Goal: Task Accomplishment & Management: Use online tool/utility

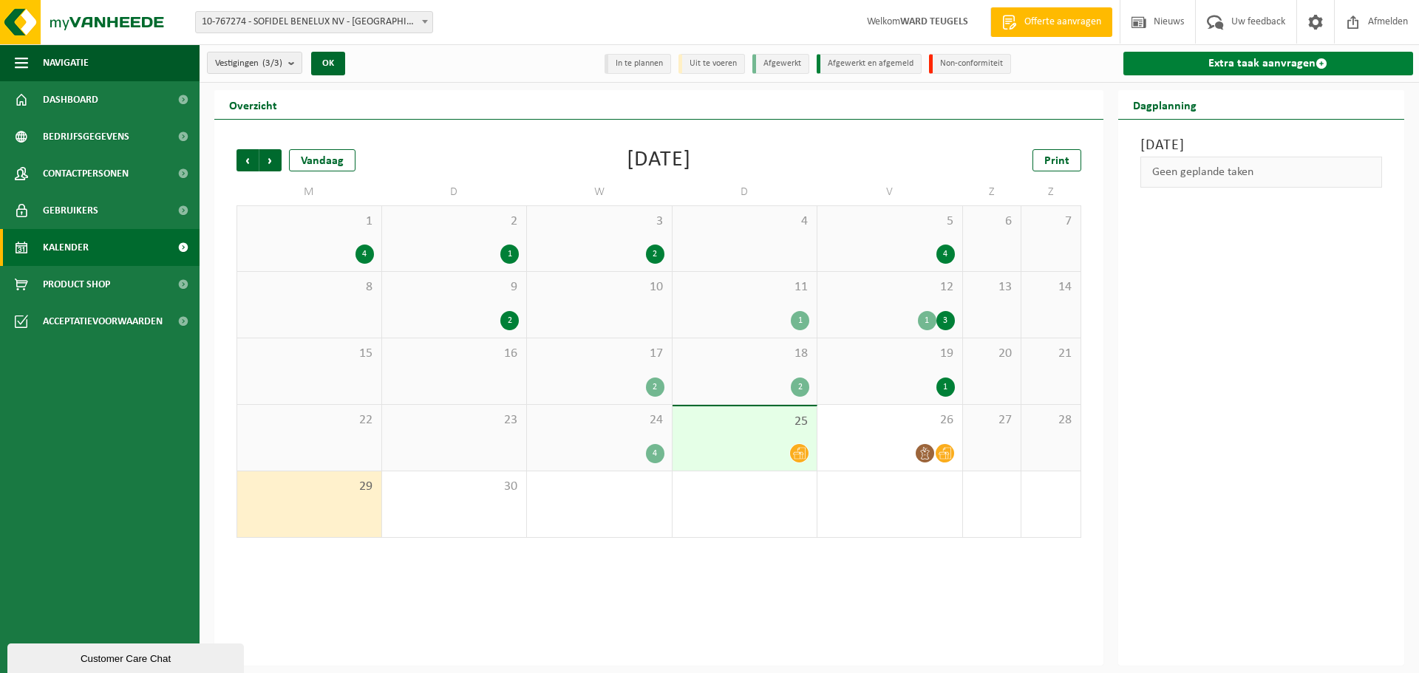
click at [1244, 55] on link "Extra taak aanvragen" at bounding box center [1268, 64] width 290 height 24
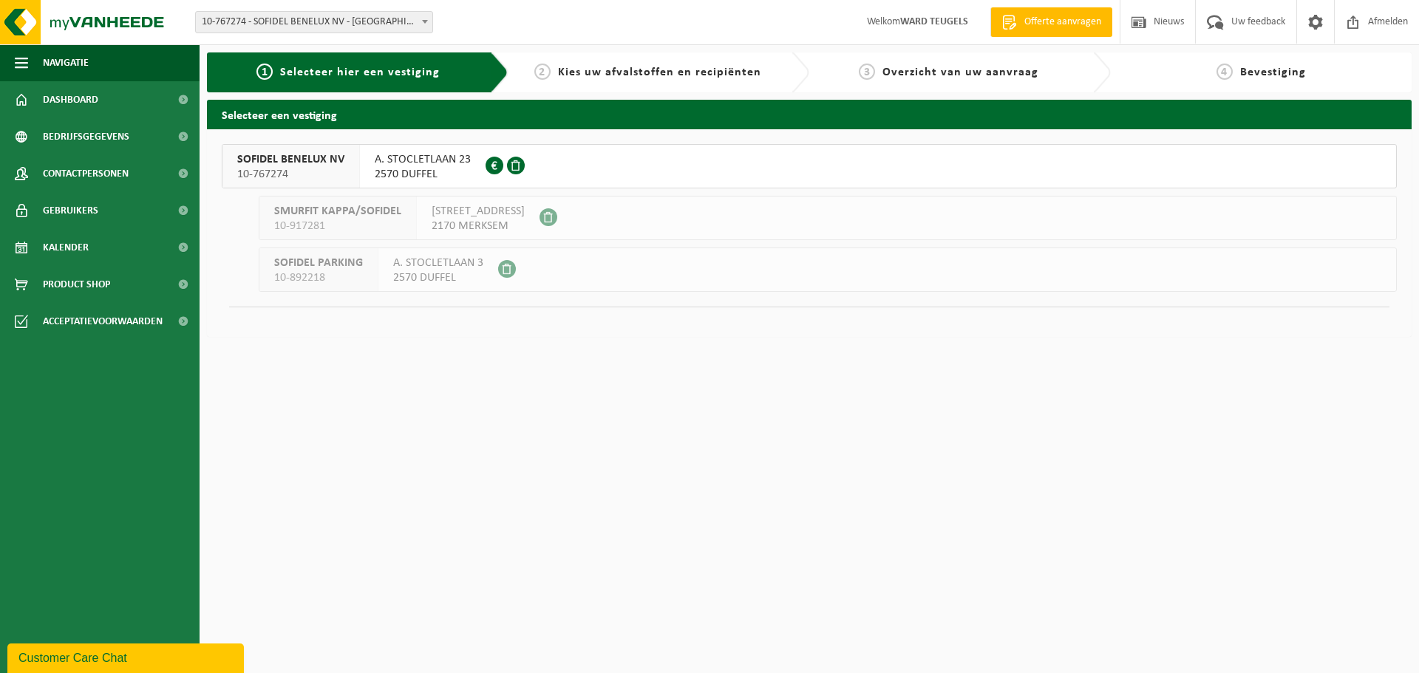
click at [313, 166] on span "SOFIDEL BENELUX NV" at bounding box center [290, 159] width 107 height 15
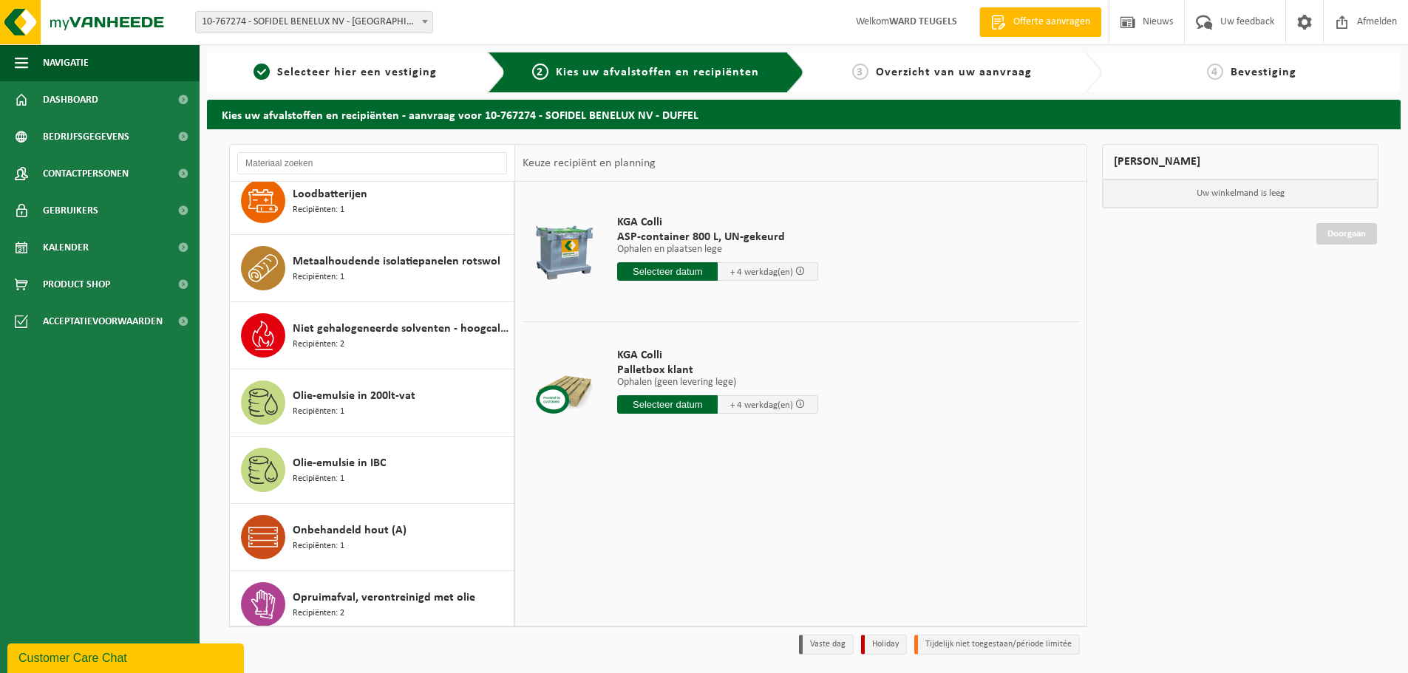
scroll to position [1774, 0]
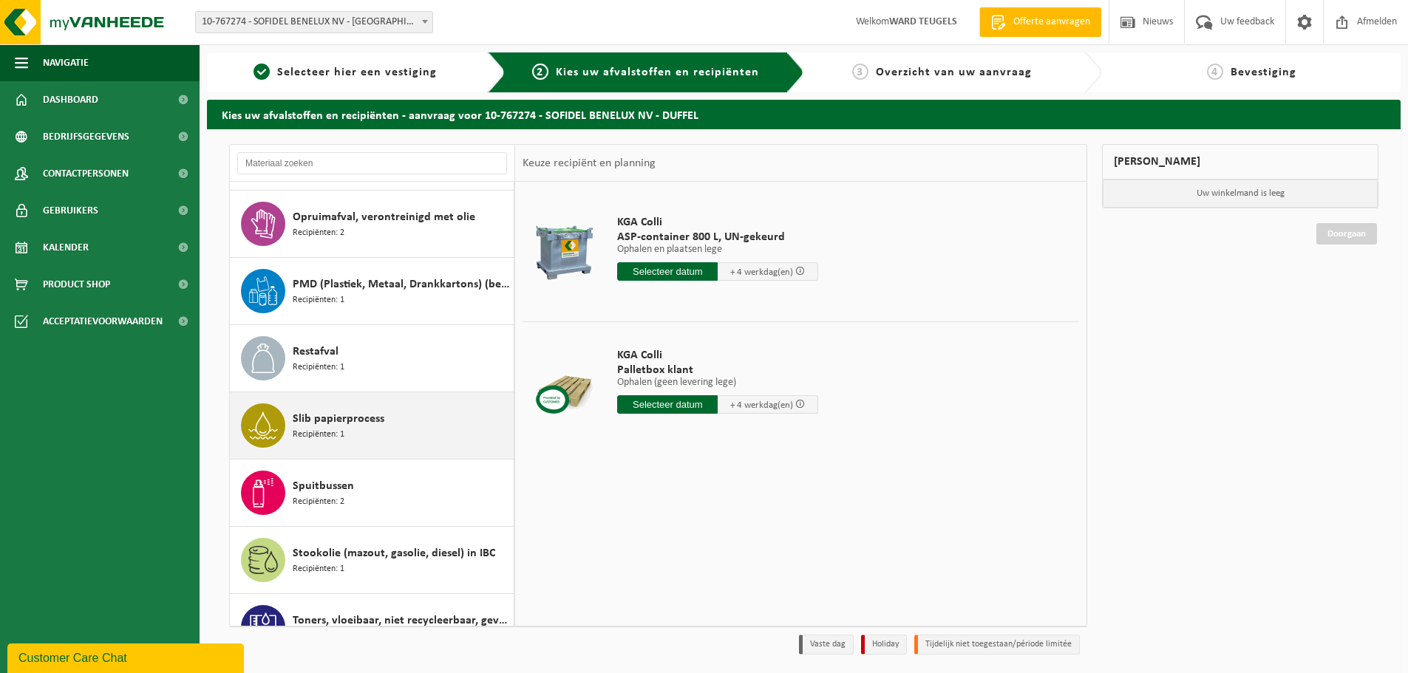
click at [340, 435] on span "Recipiënten: 1" at bounding box center [319, 435] width 52 height 14
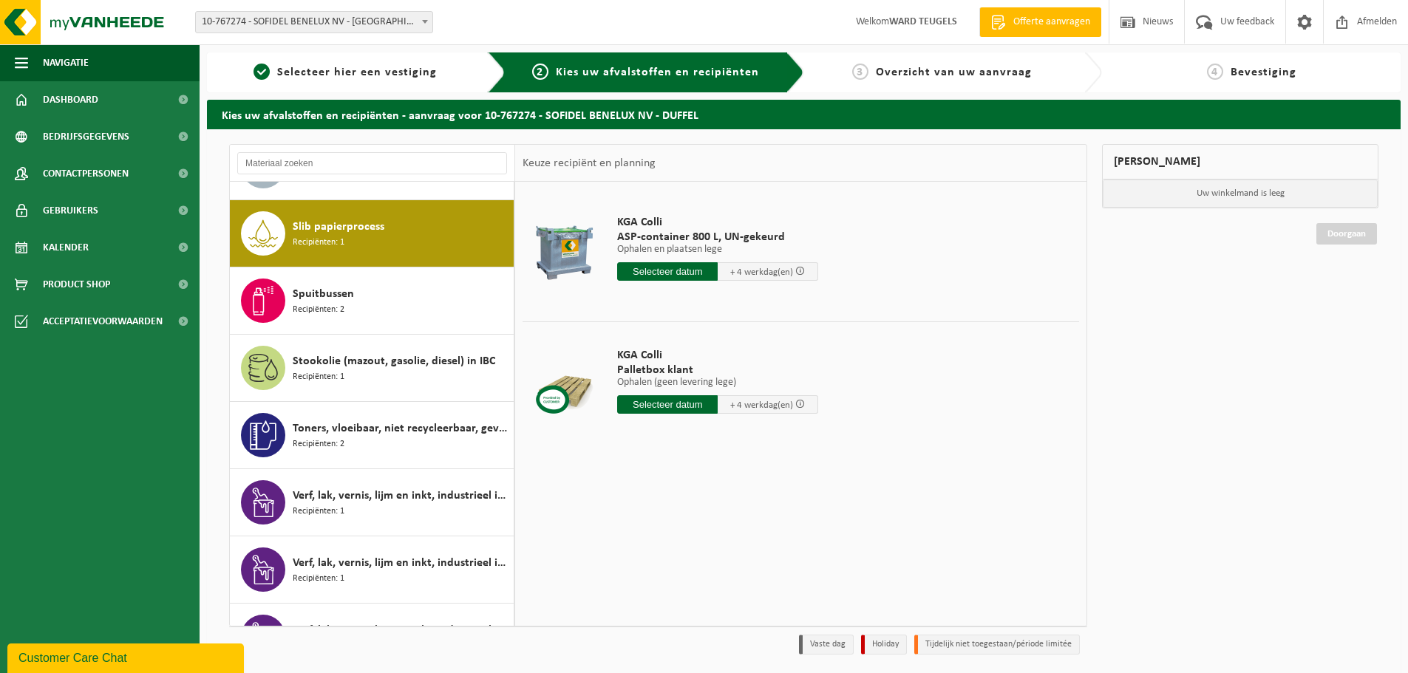
scroll to position [2354, 0]
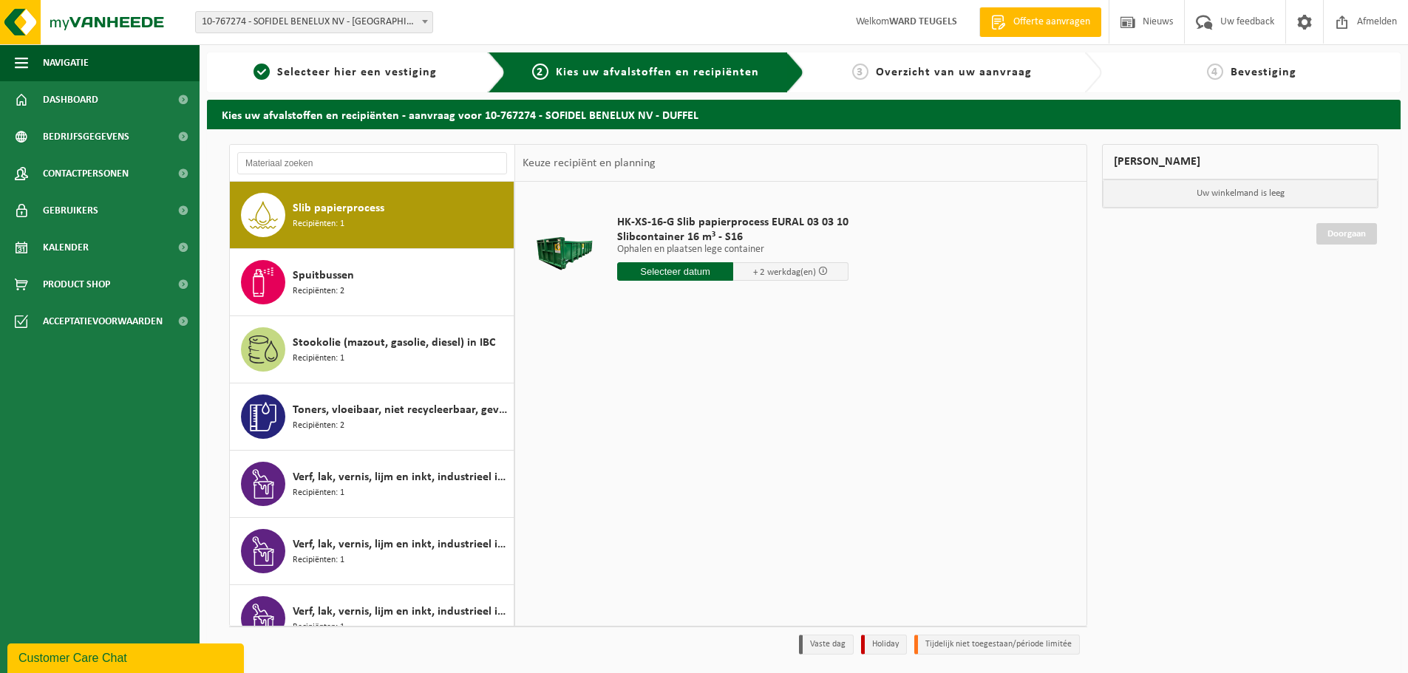
click at [637, 274] on input "text" at bounding box center [675, 271] width 116 height 18
click at [626, 445] on div "29" at bounding box center [631, 450] width 26 height 24
type input "Van 2025-09-29"
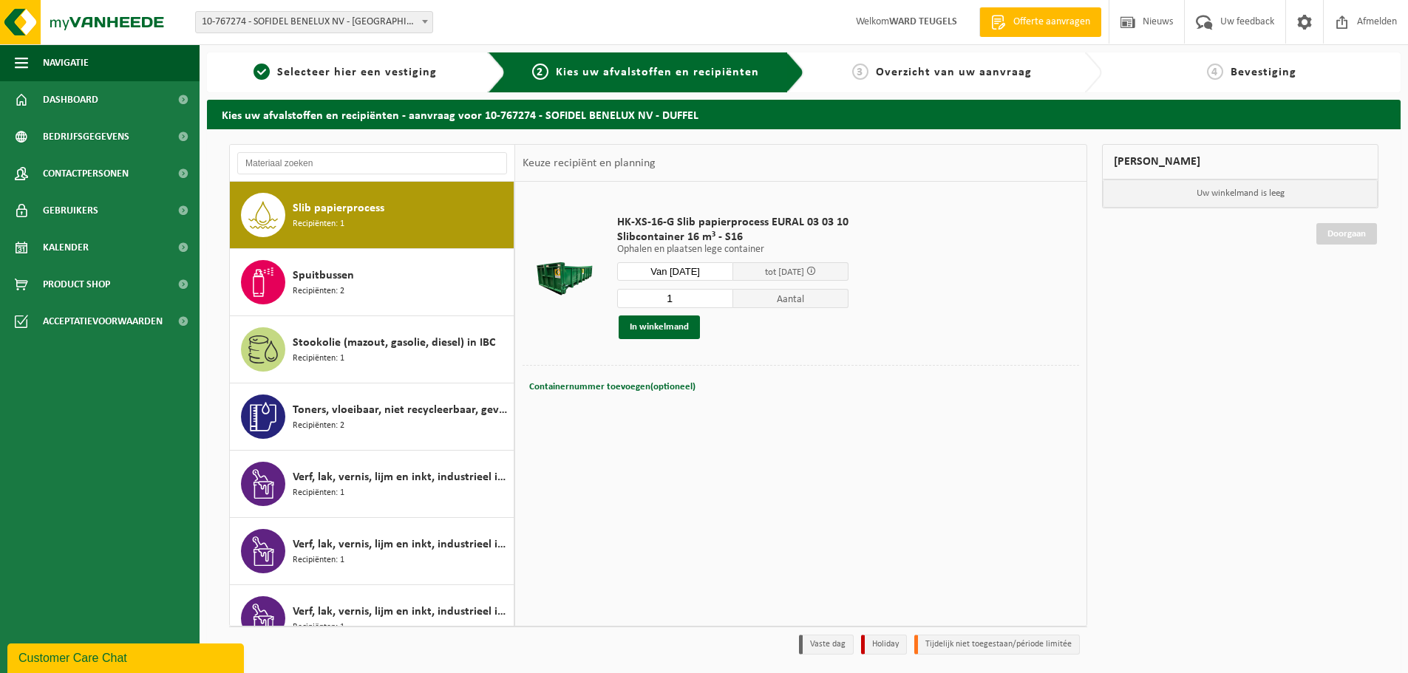
drag, startPoint x: 680, startPoint y: 296, endPoint x: 614, endPoint y: 296, distance: 65.8
click at [614, 296] on div "HK-XS-16-G Slib papierprocess EURAL 03 03 10 Slibcontainer 16 m³ - S16 Ophalen …" at bounding box center [733, 277] width 246 height 154
type input "2"
click at [676, 329] on button "In winkelmand" at bounding box center [659, 328] width 81 height 24
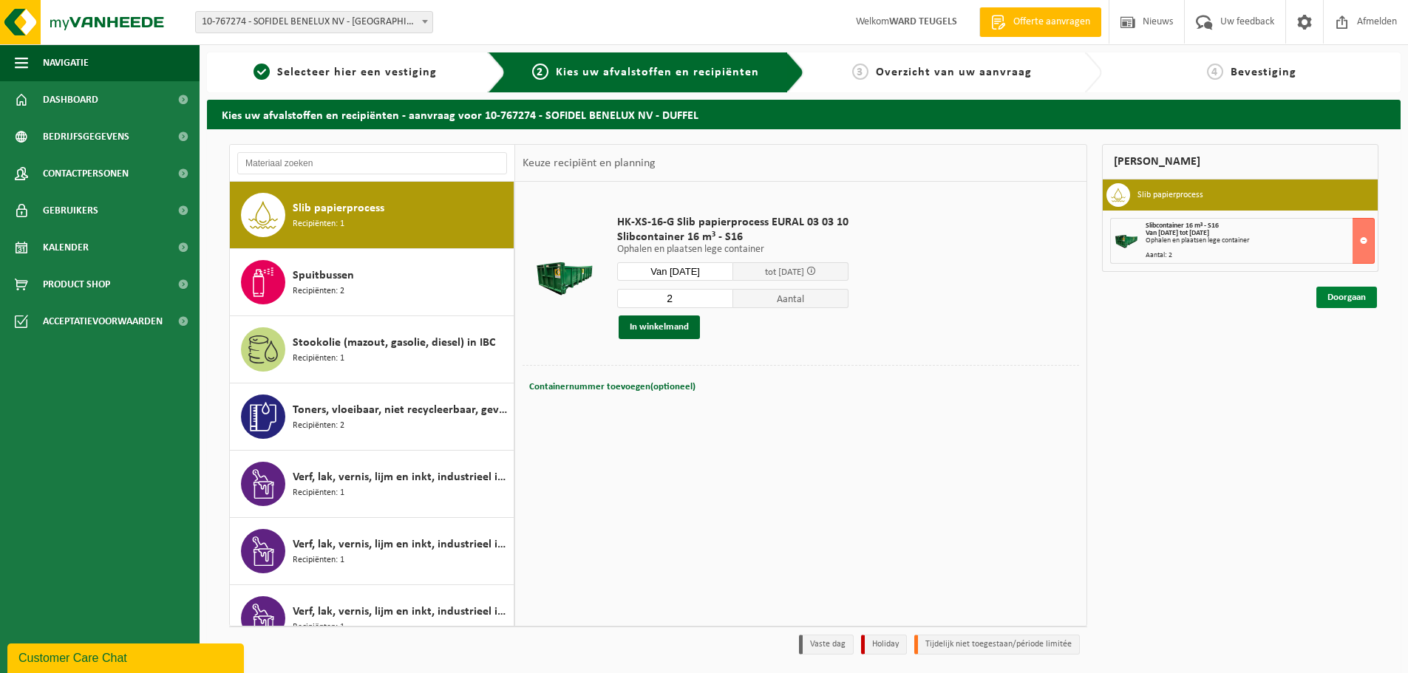
click at [1352, 295] on link "Doorgaan" at bounding box center [1346, 297] width 61 height 21
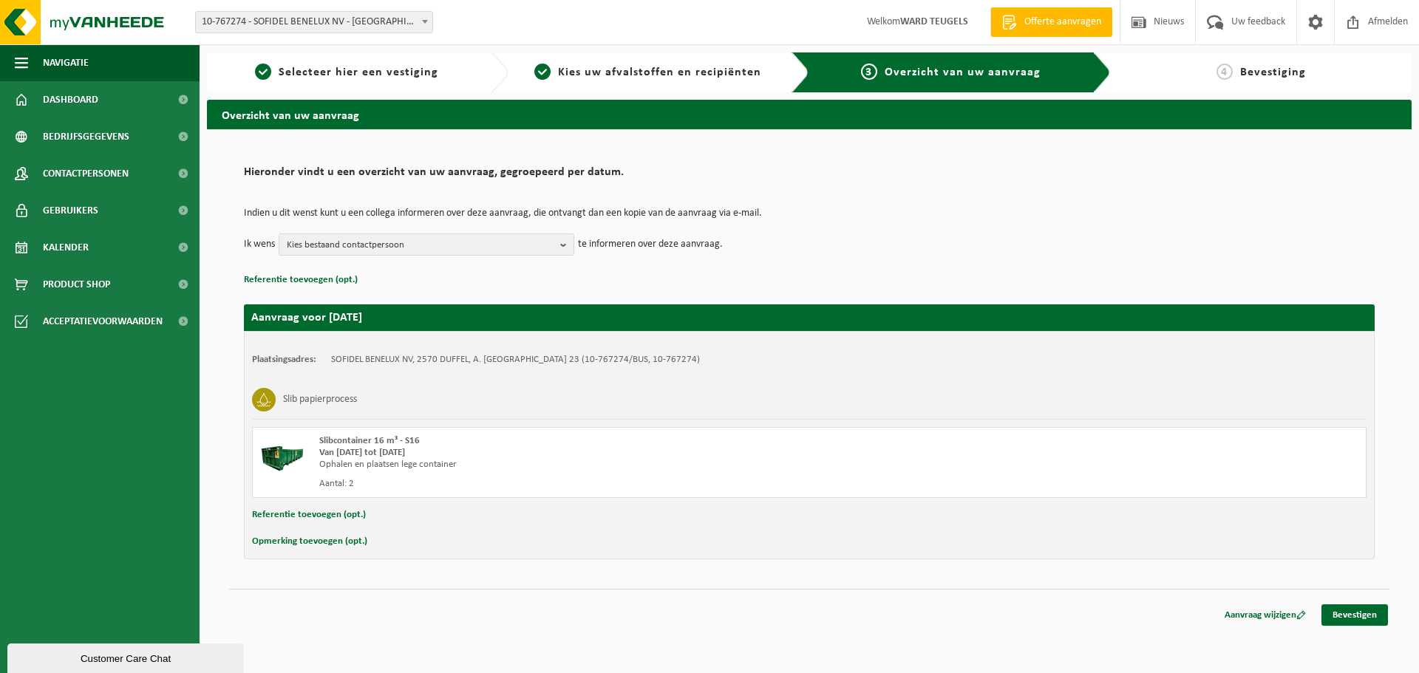
click at [316, 539] on button "Opmerking toevoegen (opt.)" at bounding box center [309, 541] width 115 height 19
click at [342, 539] on input "text" at bounding box center [837, 543] width 1027 height 22
type input "graag eerste werk aub"
click at [1372, 616] on link "Bevestigen" at bounding box center [1354, 617] width 67 height 21
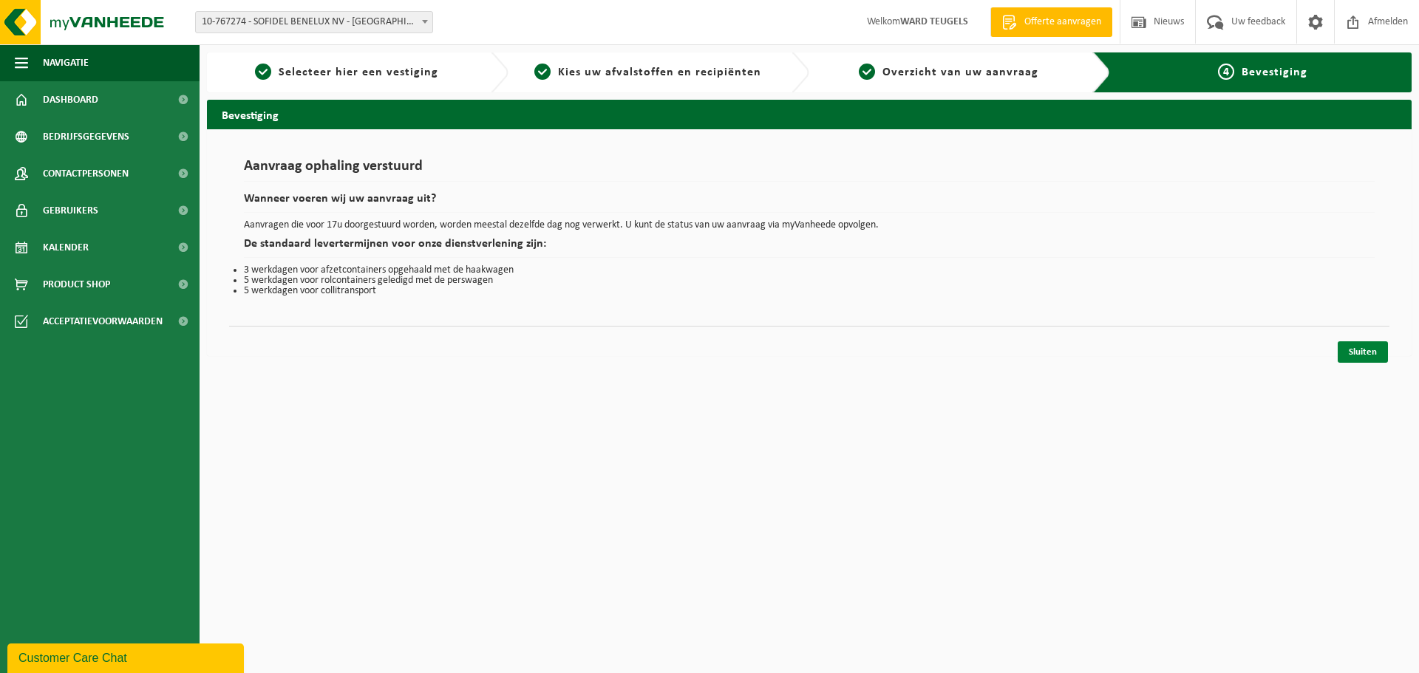
click at [1367, 352] on link "Sluiten" at bounding box center [1363, 351] width 50 height 21
